Goal: Ask a question: Seek information or help from site administrators or community

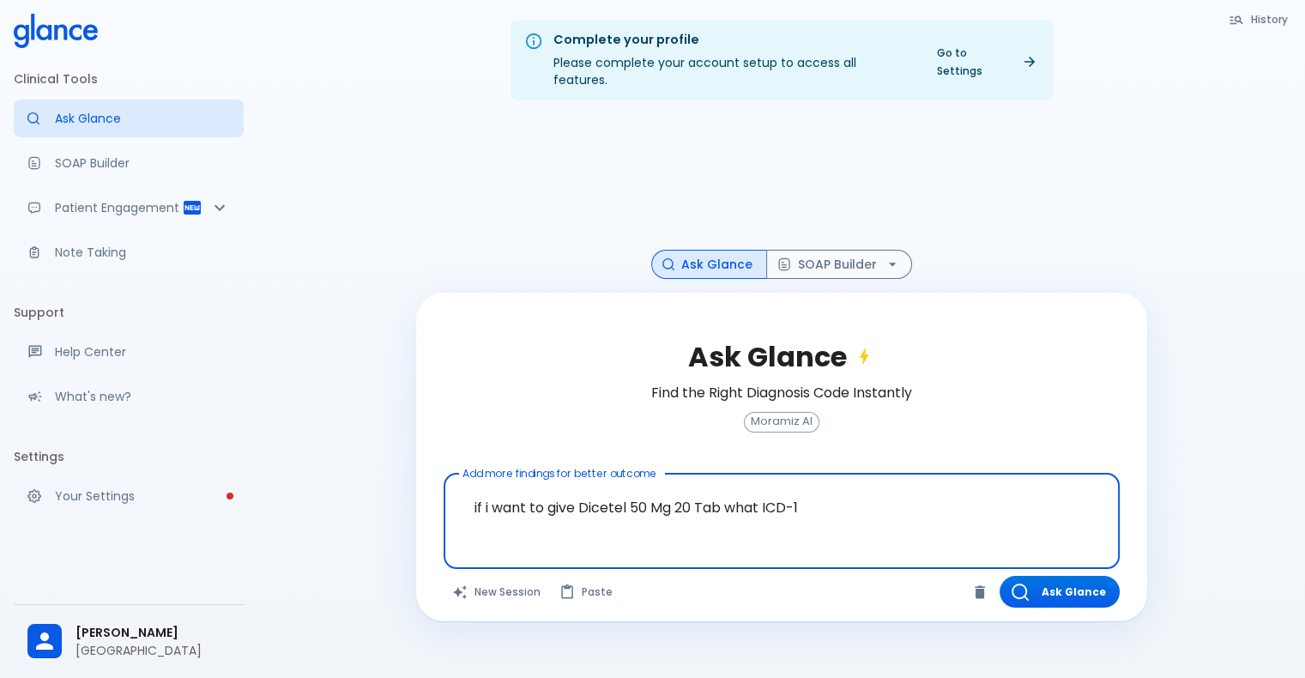
drag, startPoint x: 463, startPoint y: 395, endPoint x: 841, endPoint y: 511, distance: 395.8
click at [841, 511] on textarea "if i want to give Dicetel 50 Mg 20 Tab what ICD-1" at bounding box center [782, 508] width 652 height 54
type textarea "if i want to give Dicetel 50 Mg 20 Tab what ICD-10 should be present"
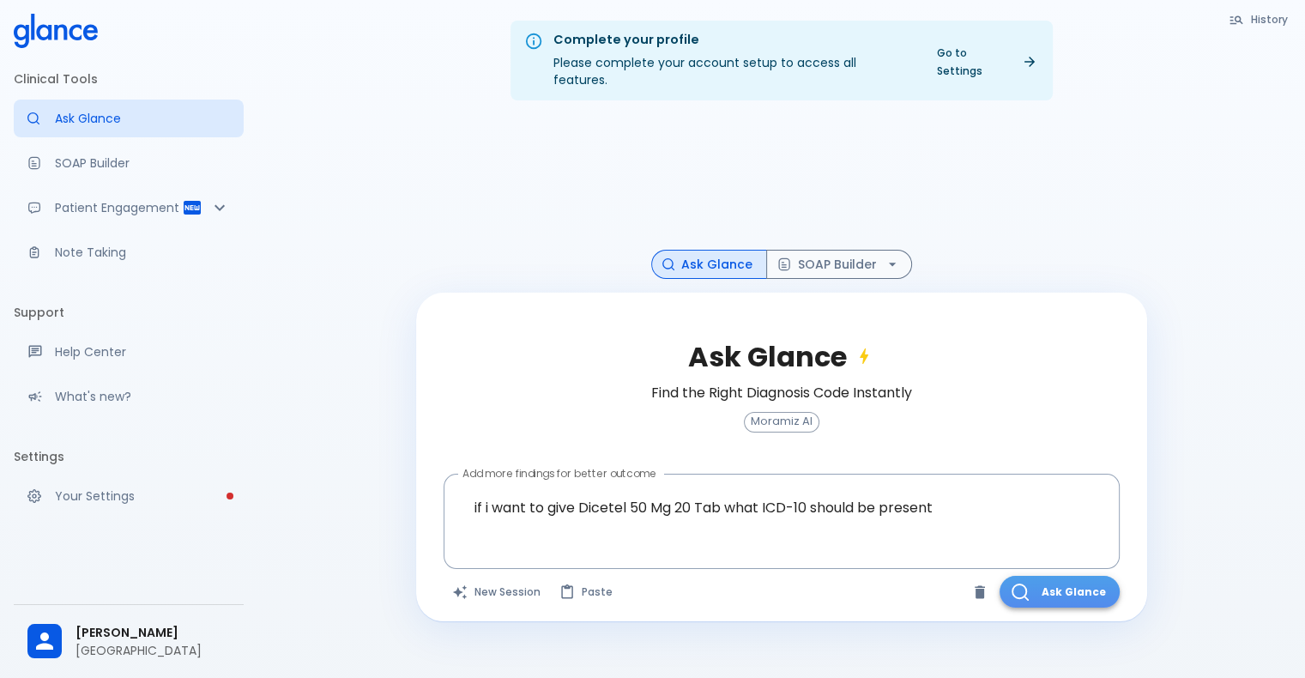
click at [1054, 576] on button "Ask Glance" at bounding box center [1060, 592] width 120 height 32
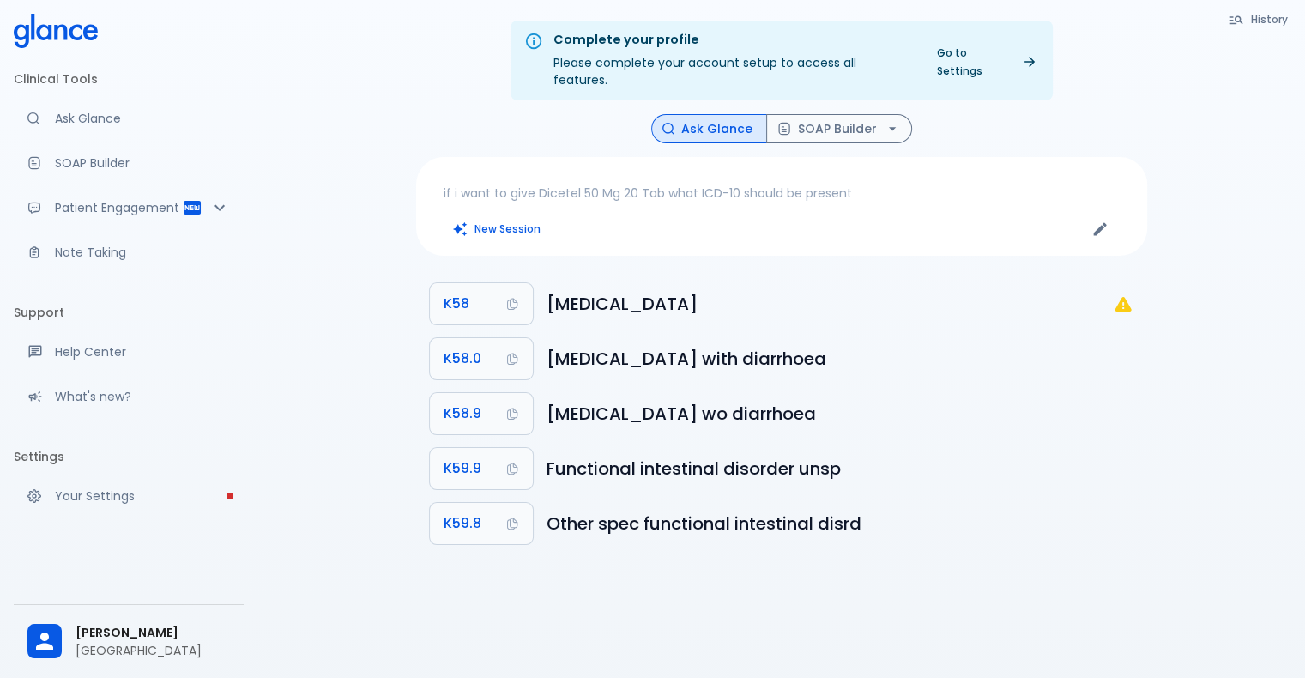
click at [661, 184] on p "if i want to give Dicetel 50 Mg 20 Tab what ICD-10 should be present" at bounding box center [782, 192] width 676 height 17
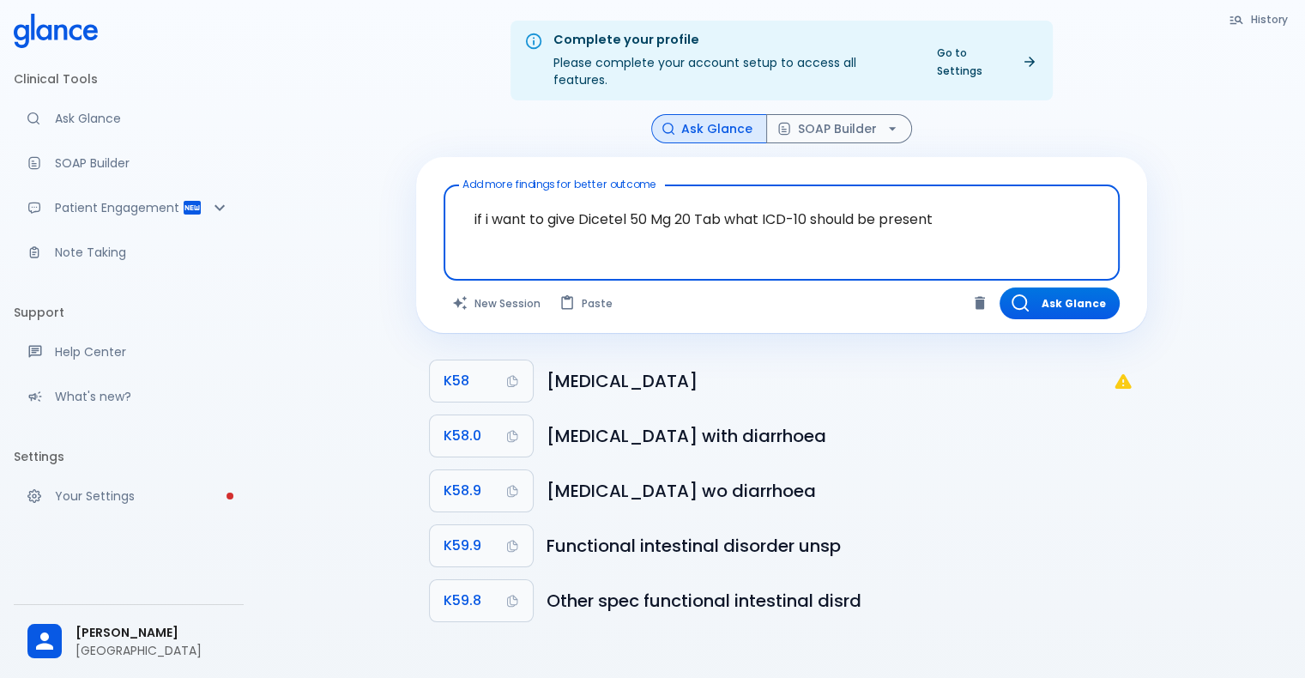
click at [599, 213] on textarea "if i want to give Dicetel 50 Mg 20 Tab what ICD-10 should be present" at bounding box center [782, 219] width 652 height 54
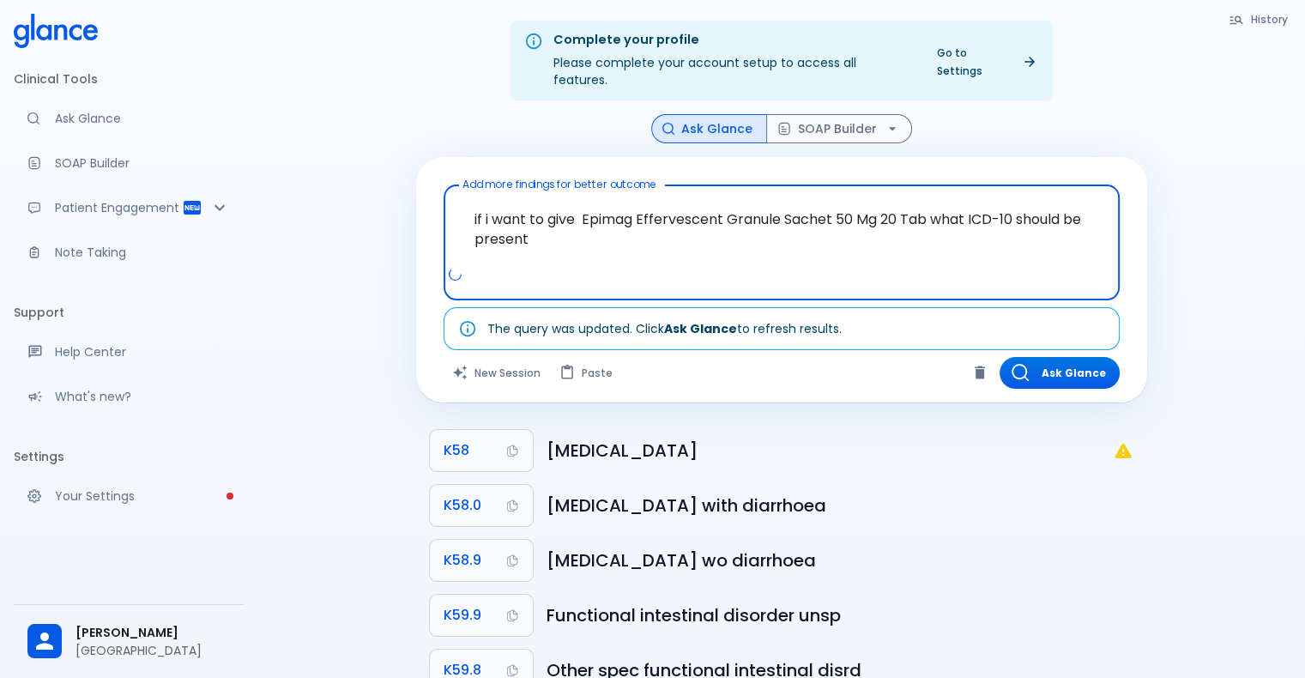
drag, startPoint x: 929, startPoint y: 202, endPoint x: 834, endPoint y: 210, distance: 95.6
click at [834, 210] on textarea "if i want to give Epimag Effervescent Granule Sachet 50 Mg 20 Tab what ICD-10 s…" at bounding box center [782, 229] width 652 height 74
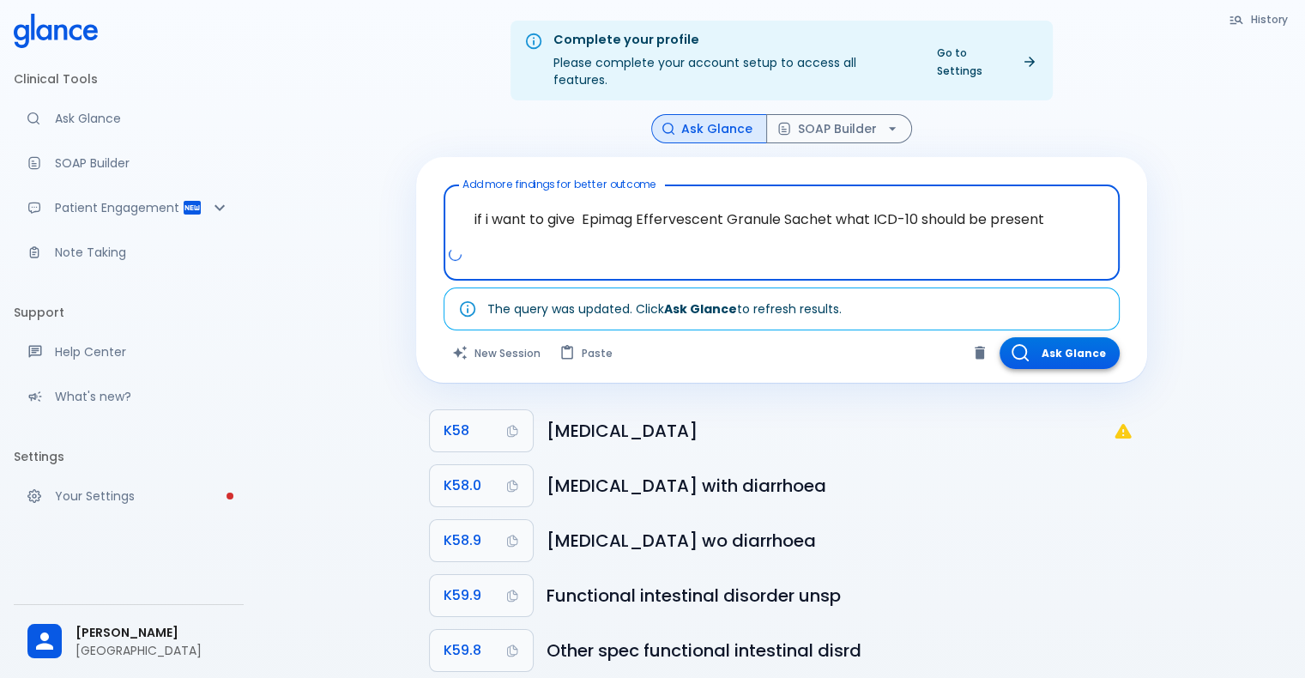
type textarea "if i want to give Epimag Effervescent Granule Sachet what ICD-10 should be pres…"
click at [1064, 345] on button "Ask Glance" at bounding box center [1060, 353] width 120 height 32
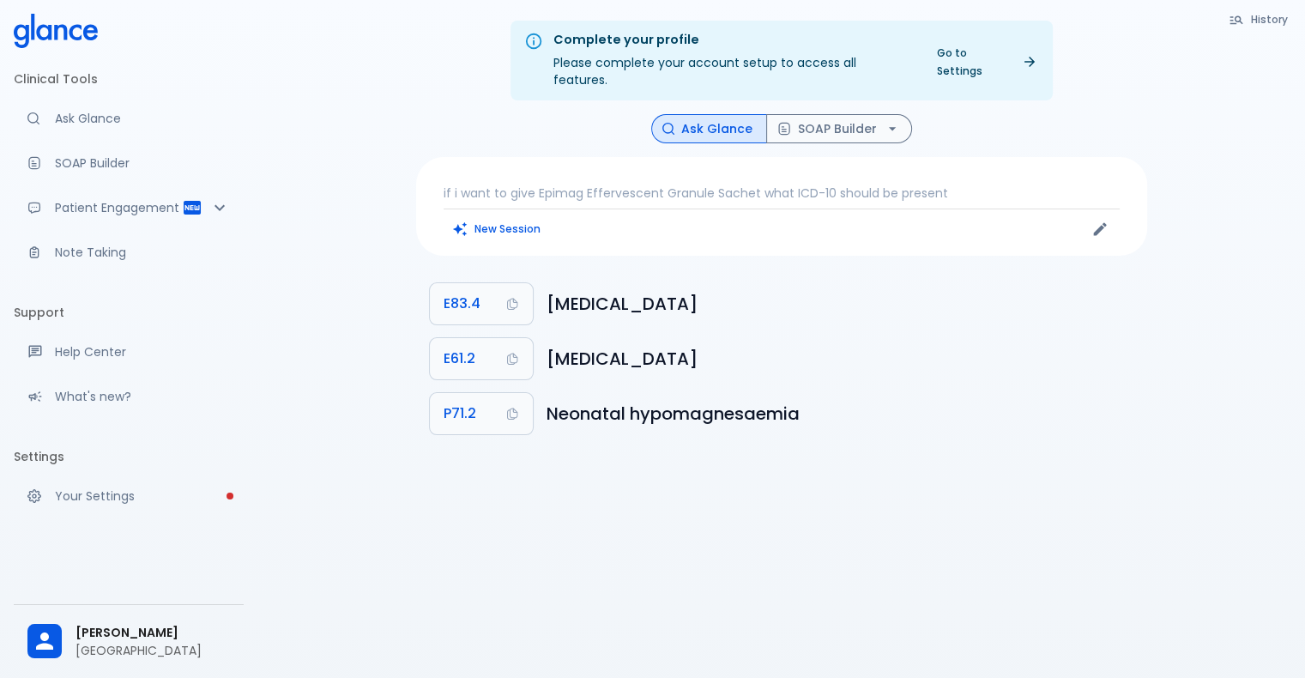
click at [963, 184] on div "if i want to give Epimag Effervescent Granule Sachet what ICD-10 should be pres…" at bounding box center [781, 206] width 731 height 99
click at [952, 184] on p "if i want to give Epimag Effervescent Granule Sachet what ICD-10 should be pres…" at bounding box center [782, 192] width 676 height 17
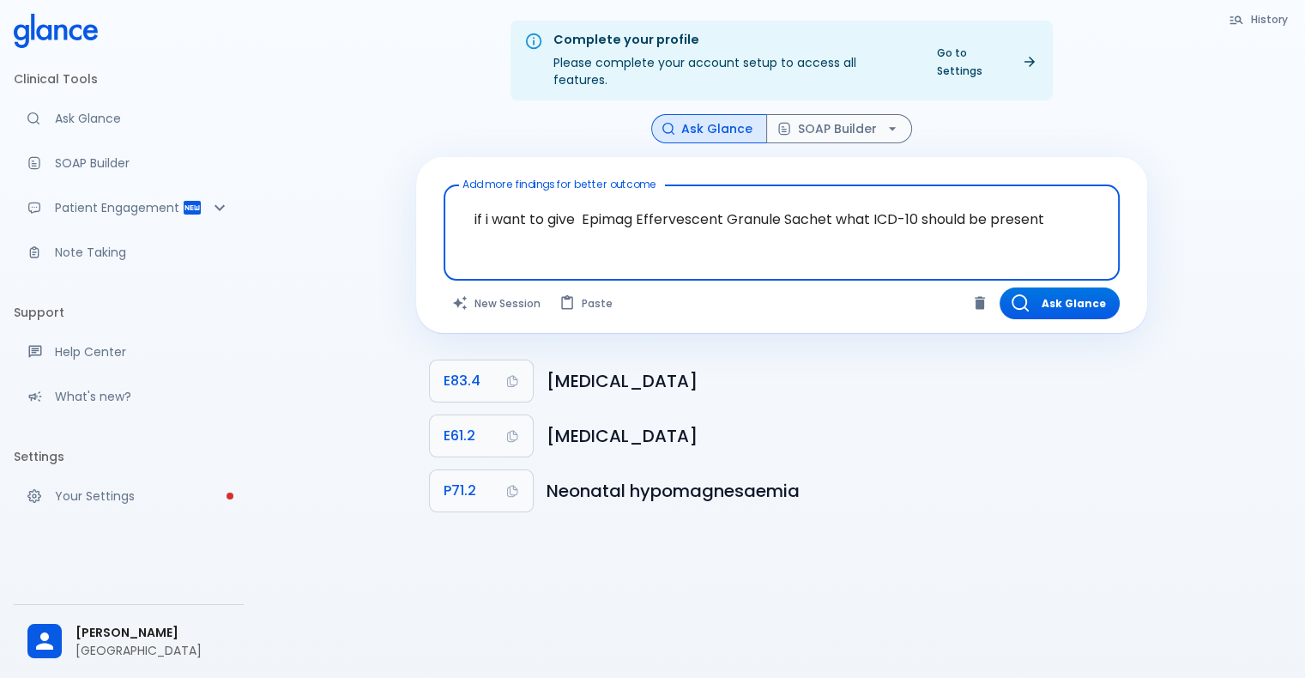
click at [1061, 210] on textarea "if i want to give Epimag Effervescent Granule Sachet what ICD-10 should be pres…" at bounding box center [782, 219] width 652 height 54
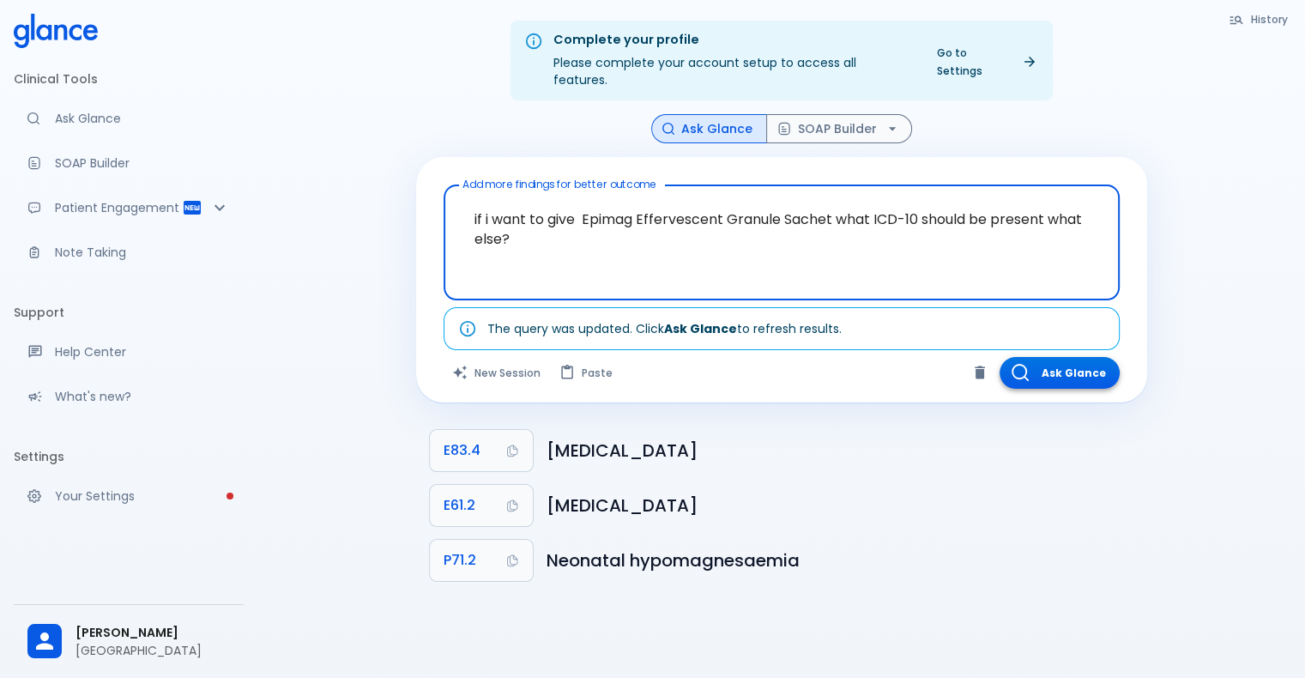
type textarea "if i want to give Epimag Effervescent Granule Sachet what ICD-10 should be pres…"
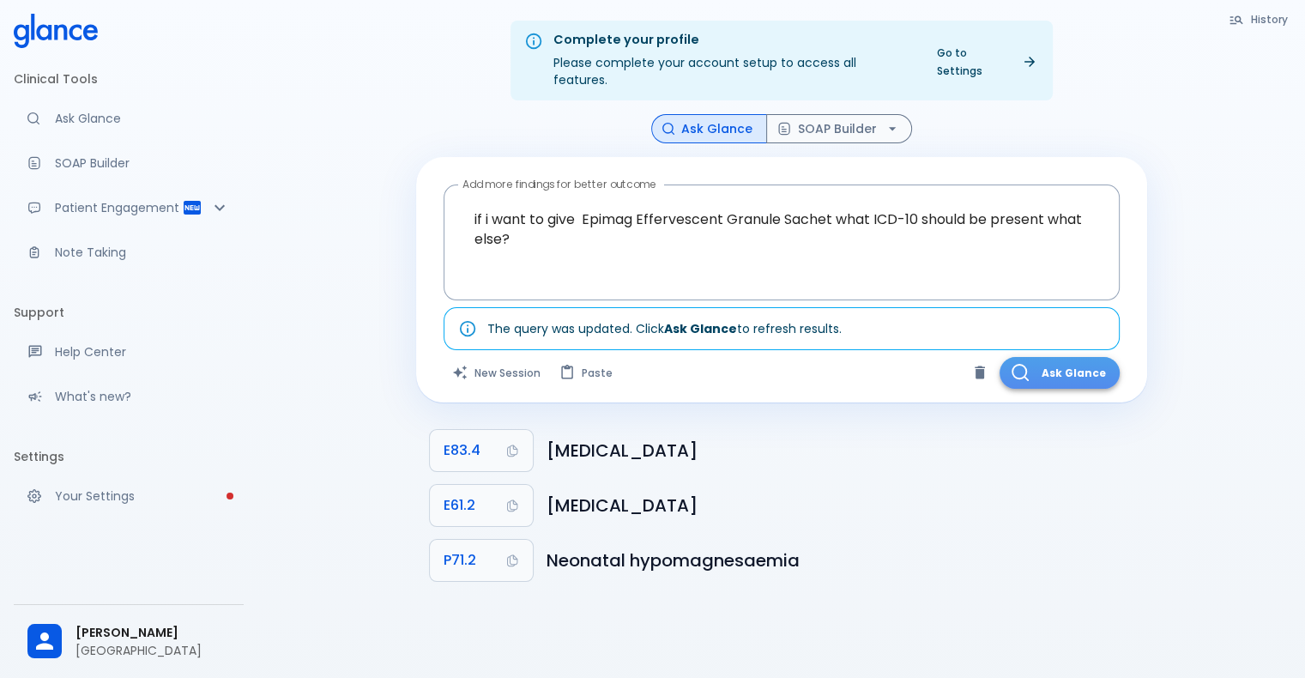
click at [1049, 366] on button "Ask Glance" at bounding box center [1060, 373] width 120 height 32
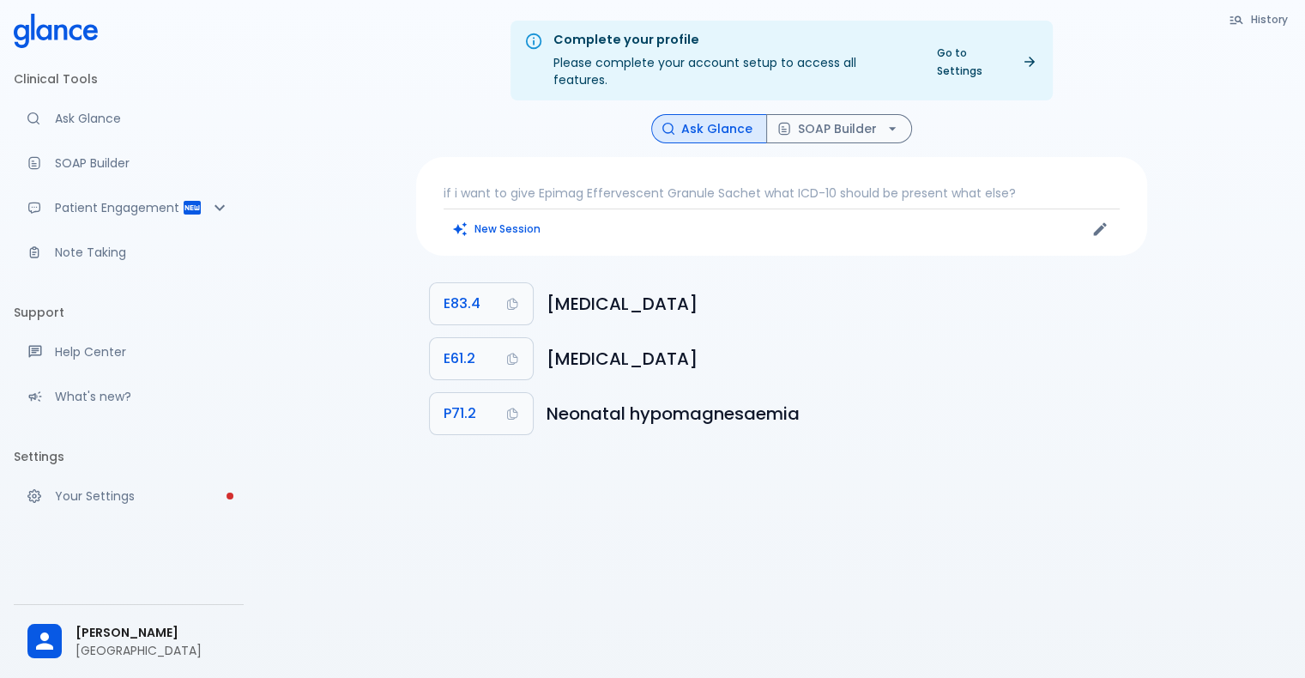
click at [590, 166] on div "if i want to give Epimag Effervescent Granule Sachet what ICD-10 should be pres…" at bounding box center [781, 206] width 731 height 99
click at [636, 184] on p "if i want to give Epimag Effervescent Granule Sachet what ICD-10 should be pres…" at bounding box center [782, 192] width 676 height 17
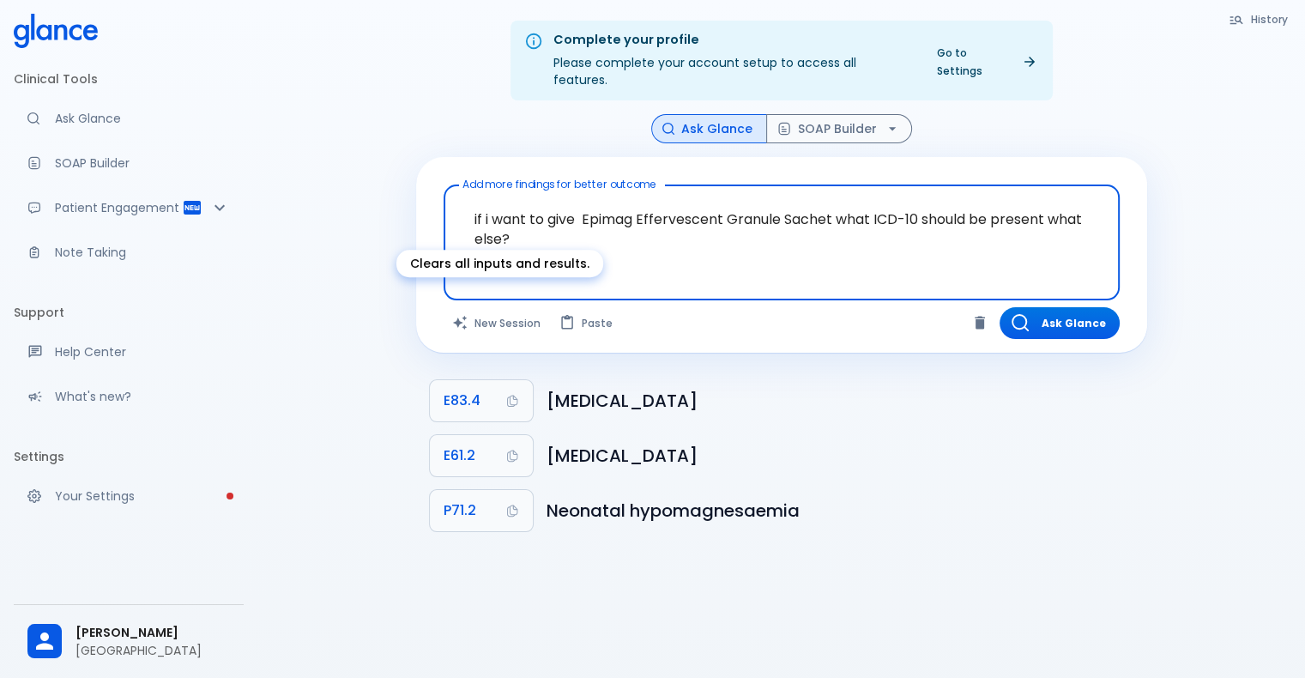
drag, startPoint x: 503, startPoint y: 316, endPoint x: 511, endPoint y: 308, distance: 10.9
click at [505, 316] on button "New Session" at bounding box center [497, 323] width 107 height 32
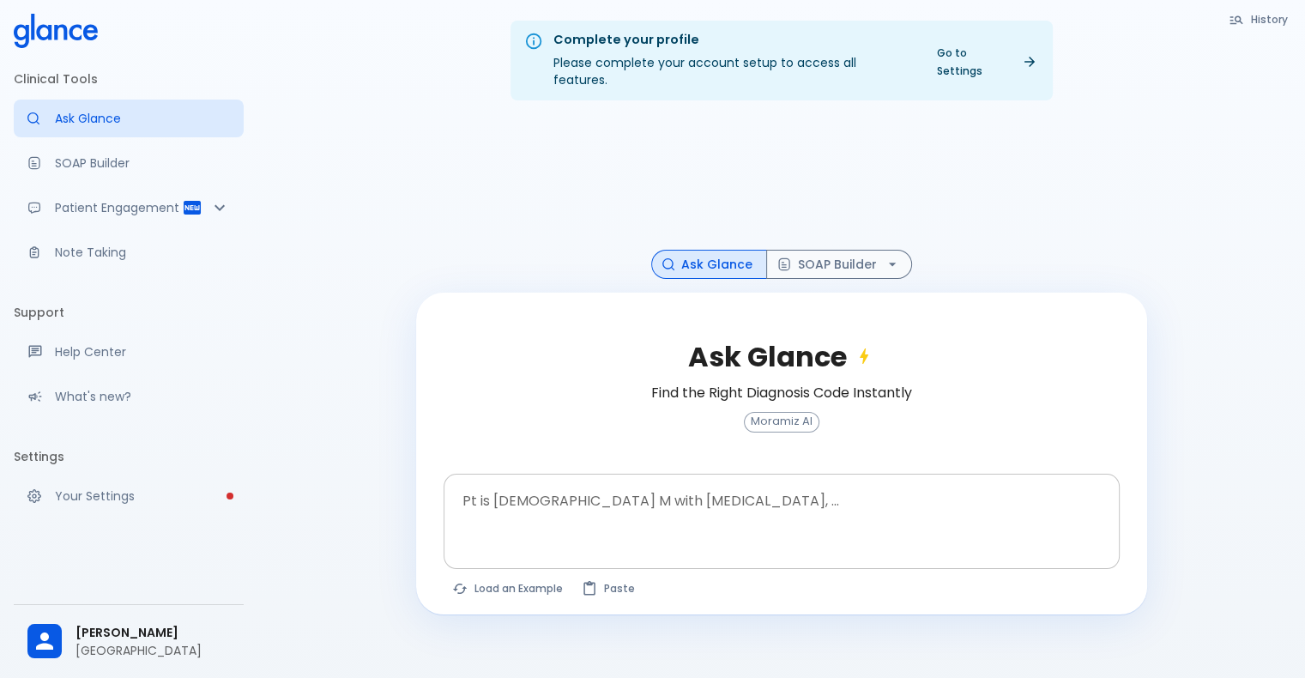
click at [592, 487] on textarea "Pt is [DEMOGRAPHIC_DATA] M with [MEDICAL_DATA], ..." at bounding box center [782, 508] width 652 height 54
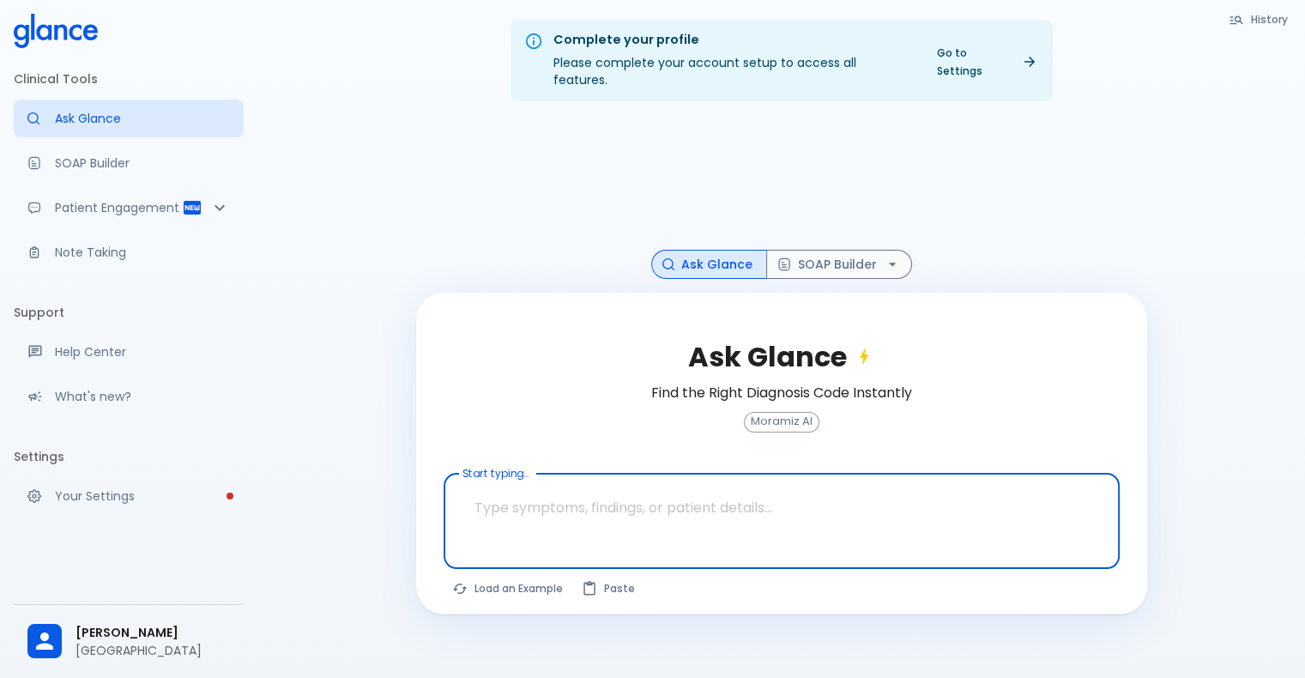
paste textarea ".LT KNEE PAIN REDNESS, HOTNESS, SWELLING, THIS PT UNDERWENT TKR ON OTHER INSTIT…"
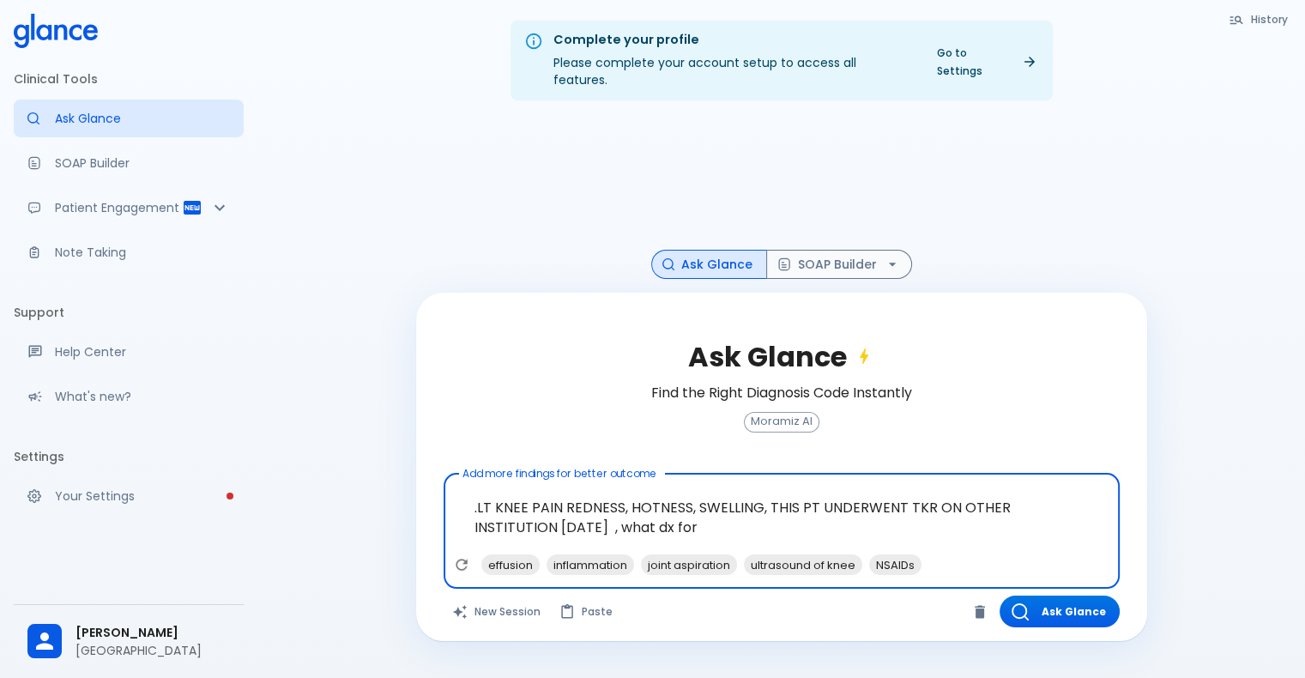
paste textarea "DEPOMEDROL VIAL 40MG 2 ml"
type textarea ".LT KNEE PAIN REDNESS, HOTNESS, SWELLING, THIS PT UNDERWENT TKR ON OTHER INSTIT…"
click at [1058, 599] on button "Ask Glance" at bounding box center [1060, 612] width 120 height 32
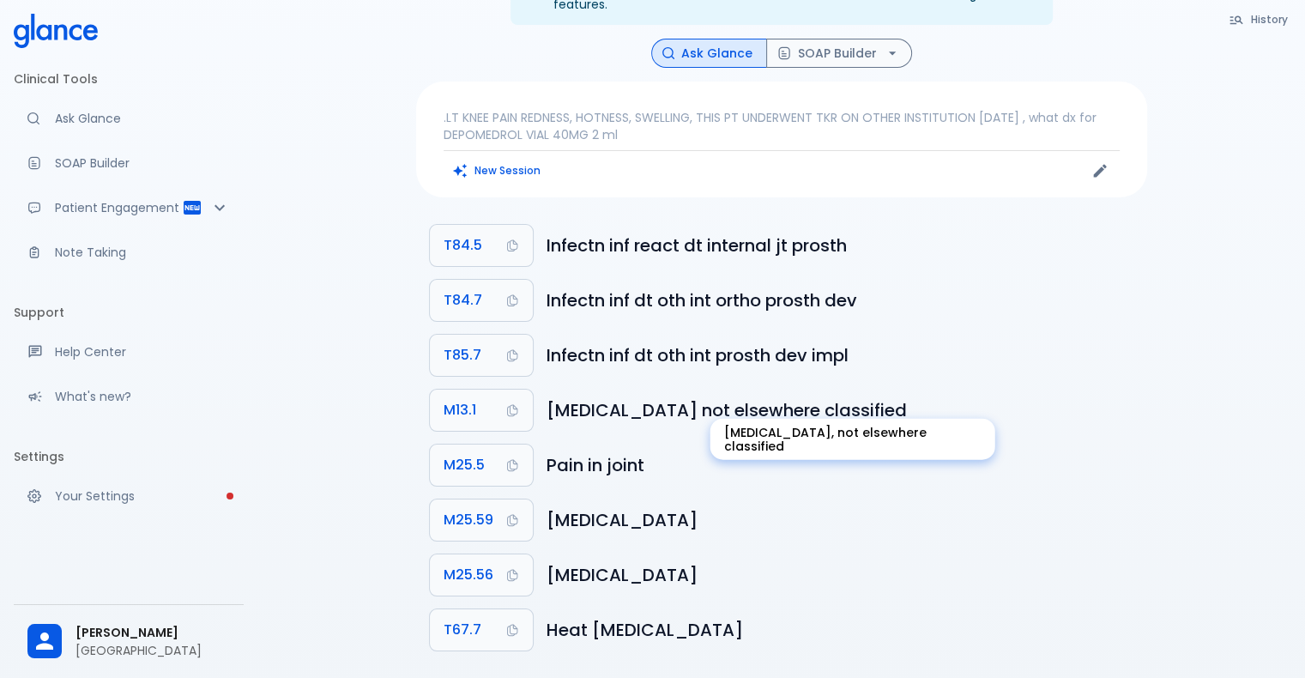
scroll to position [78, 0]
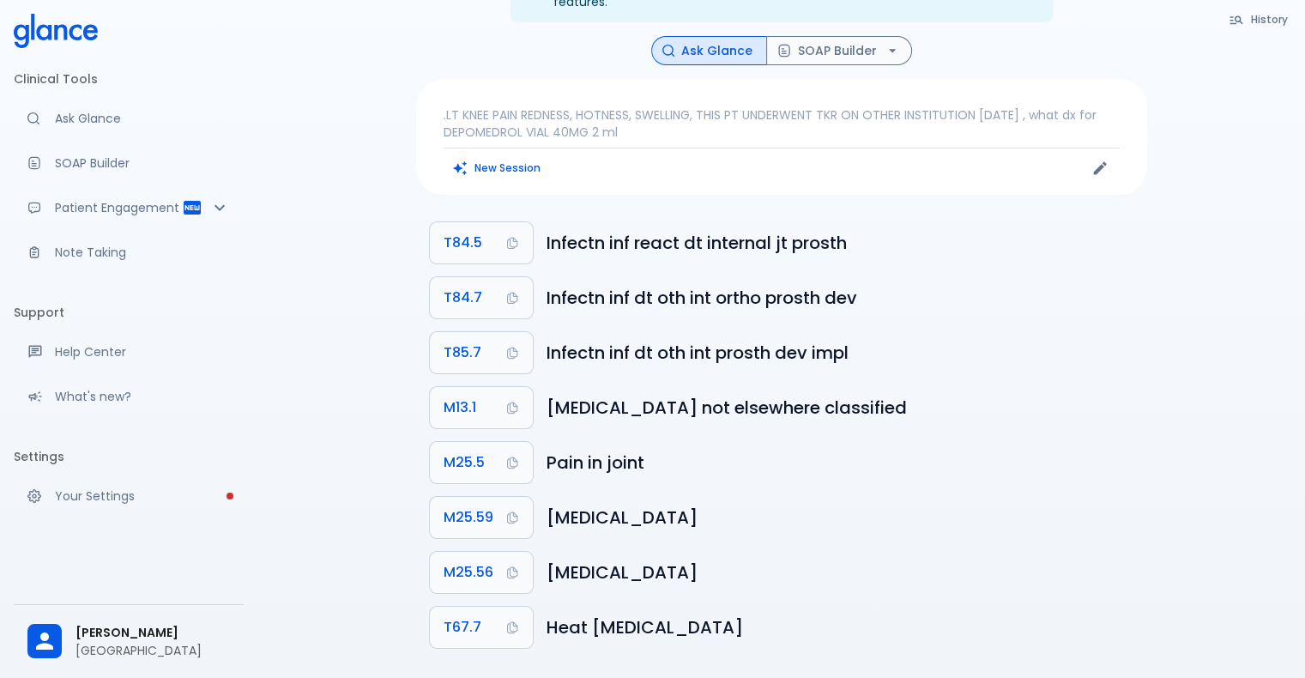
click at [690, 107] on p ".LT KNEE PAIN REDNESS, HOTNESS, SWELLING, THIS PT UNDERWENT TKR ON OTHER INSTIT…" at bounding box center [782, 123] width 676 height 34
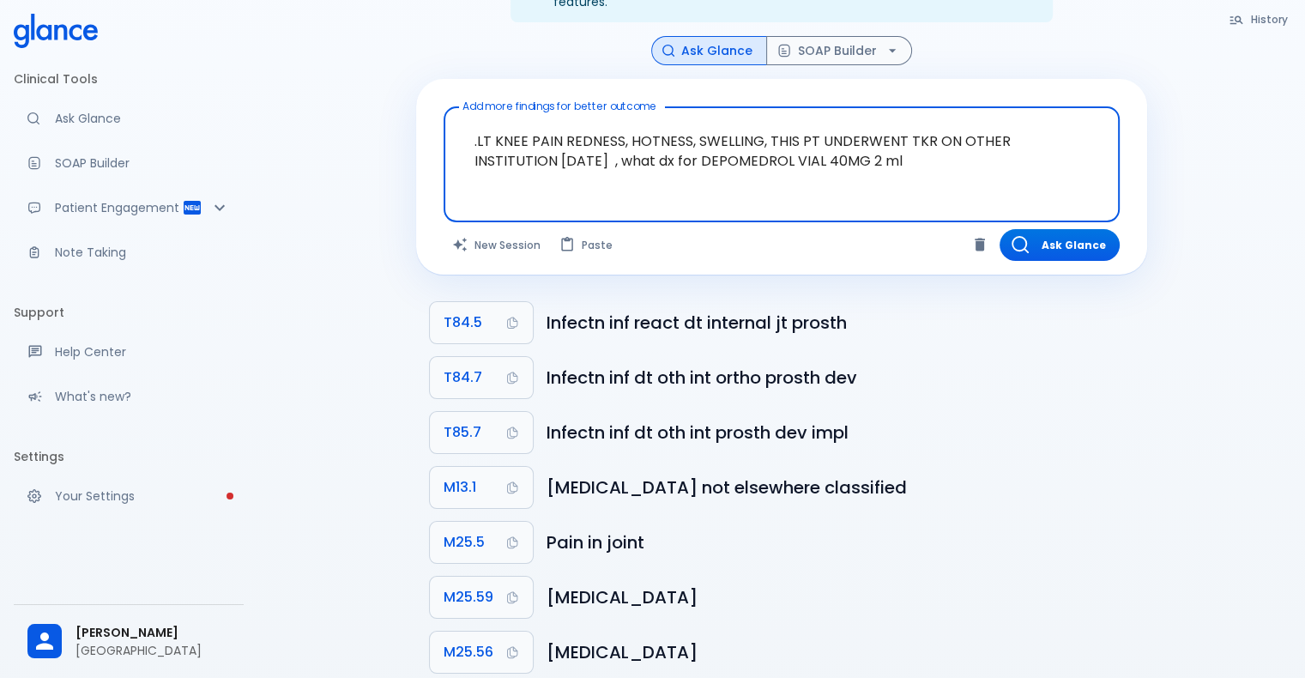
click at [711, 149] on textarea ".LT KNEE PAIN REDNESS, HOTNESS, SWELLING, THIS PT UNDERWENT TKR ON OTHER INSTIT…" at bounding box center [782, 151] width 652 height 74
click at [788, 140] on textarea ".LT KNEE PAIN REDNESS, HOTNESS, SWELLING, THIS PT UNDERWENT TKR ON OTHER INSTIT…" at bounding box center [782, 151] width 652 height 74
